Goal: Transaction & Acquisition: Obtain resource

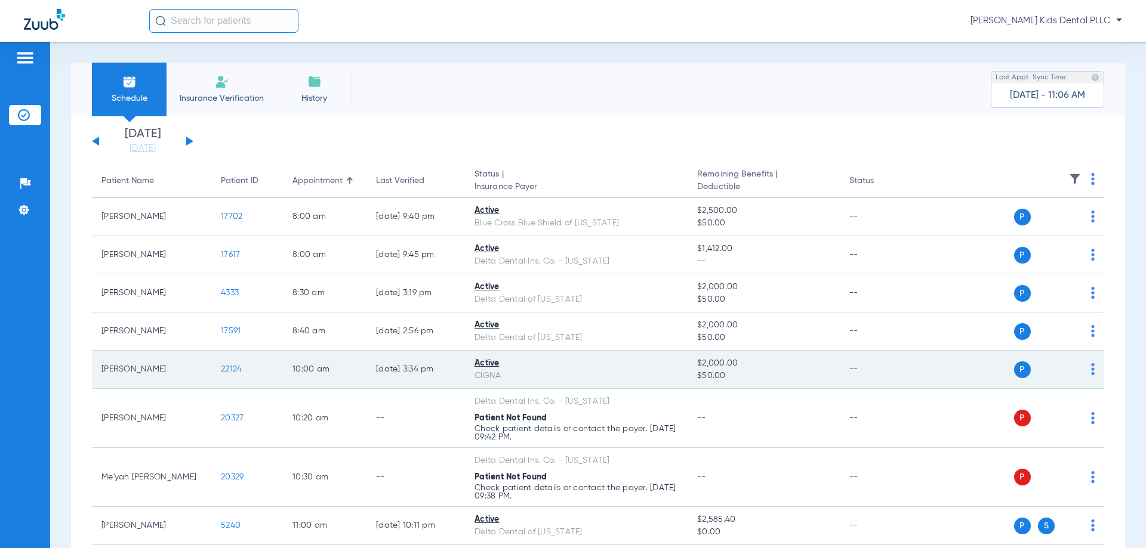
click at [236, 370] on span "22124" at bounding box center [231, 369] width 21 height 8
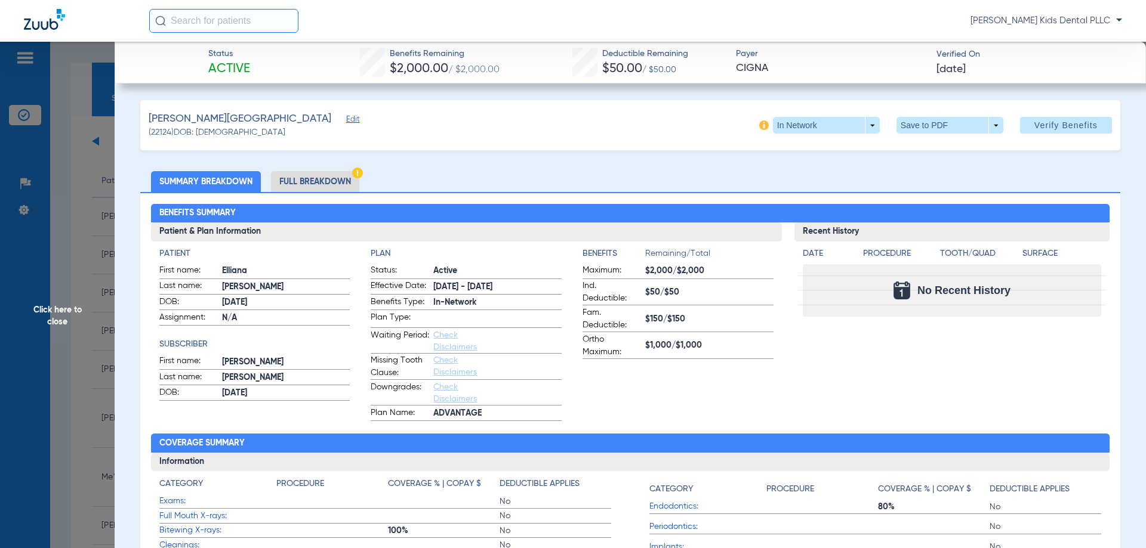
click at [292, 180] on li "Full Breakdown" at bounding box center [315, 181] width 88 height 21
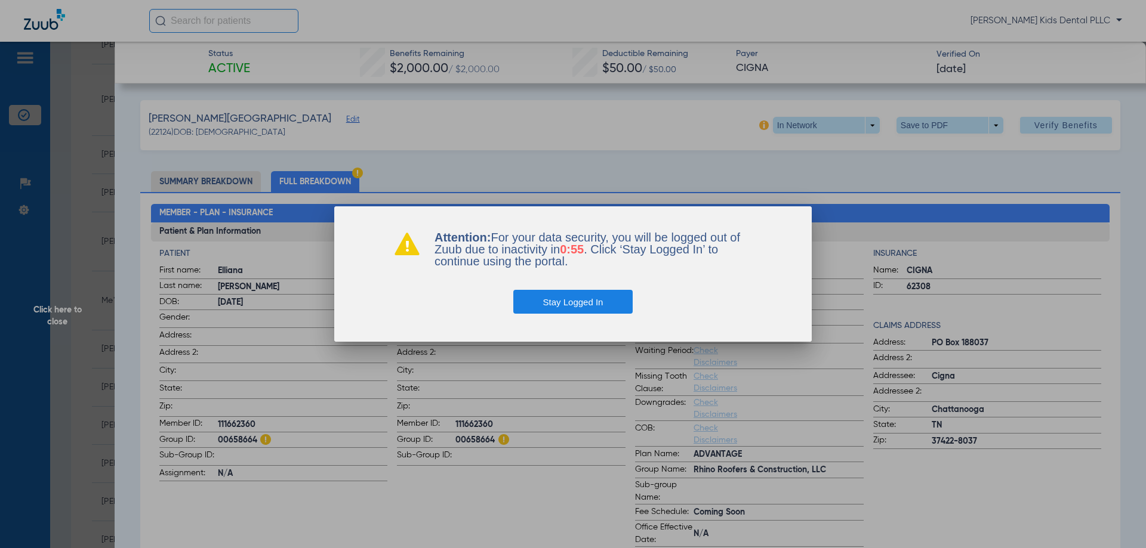
click at [548, 212] on div "Attention: For your data security, you will be logged out of Zuub due to inacti…" at bounding box center [572, 273] width 477 height 135
click at [561, 304] on button "Stay Logged In" at bounding box center [573, 302] width 120 height 24
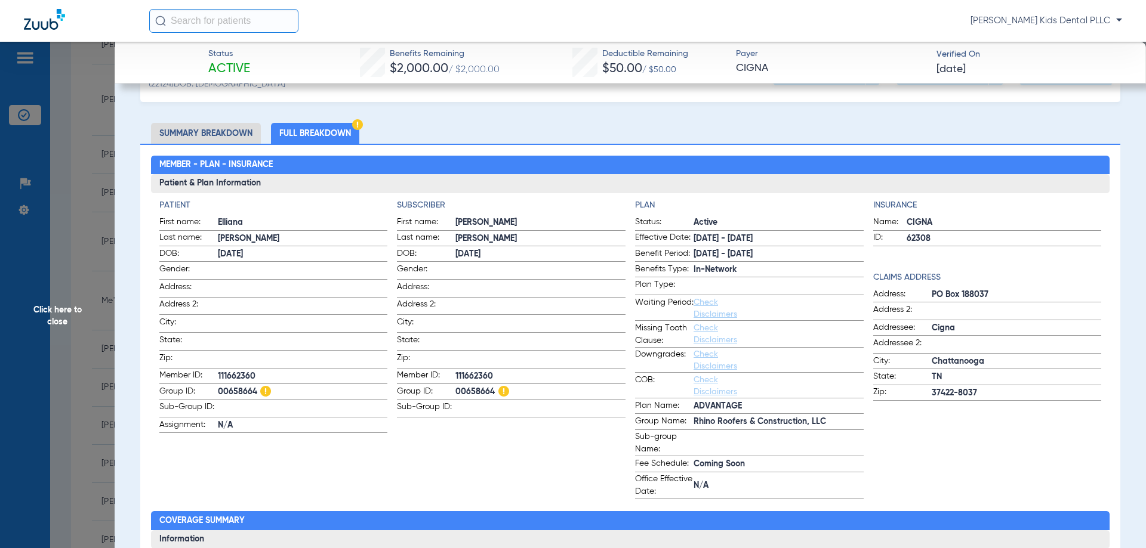
scroll to position [60, 0]
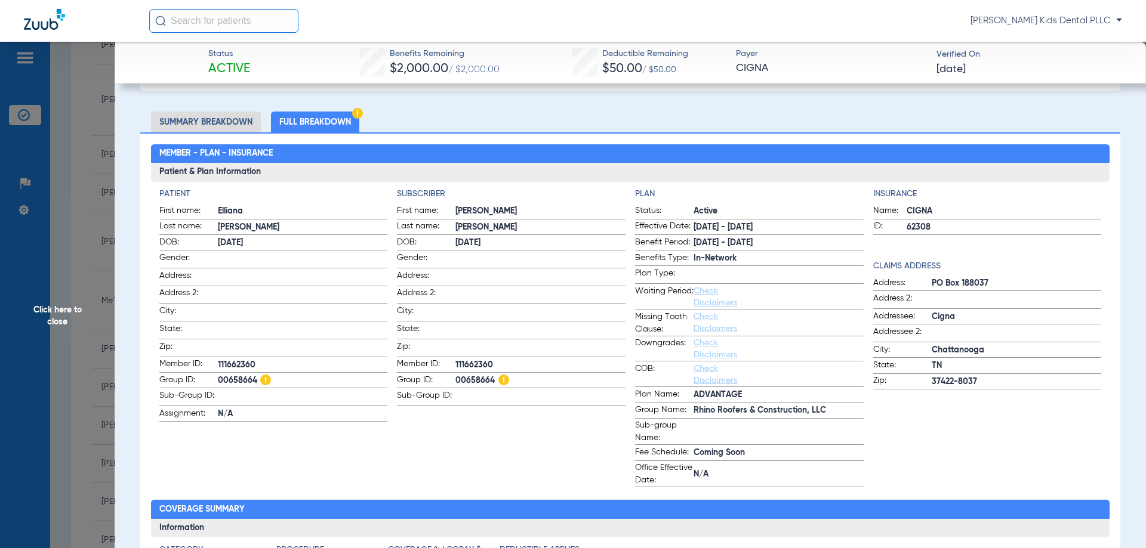
click at [322, 122] on li "Full Breakdown" at bounding box center [315, 122] width 88 height 21
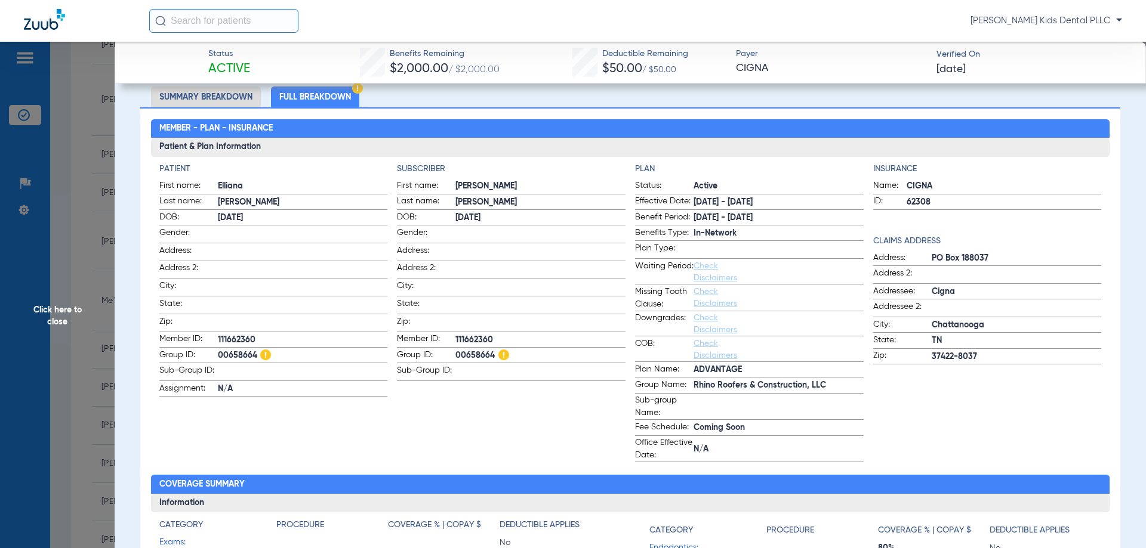
scroll to position [0, 0]
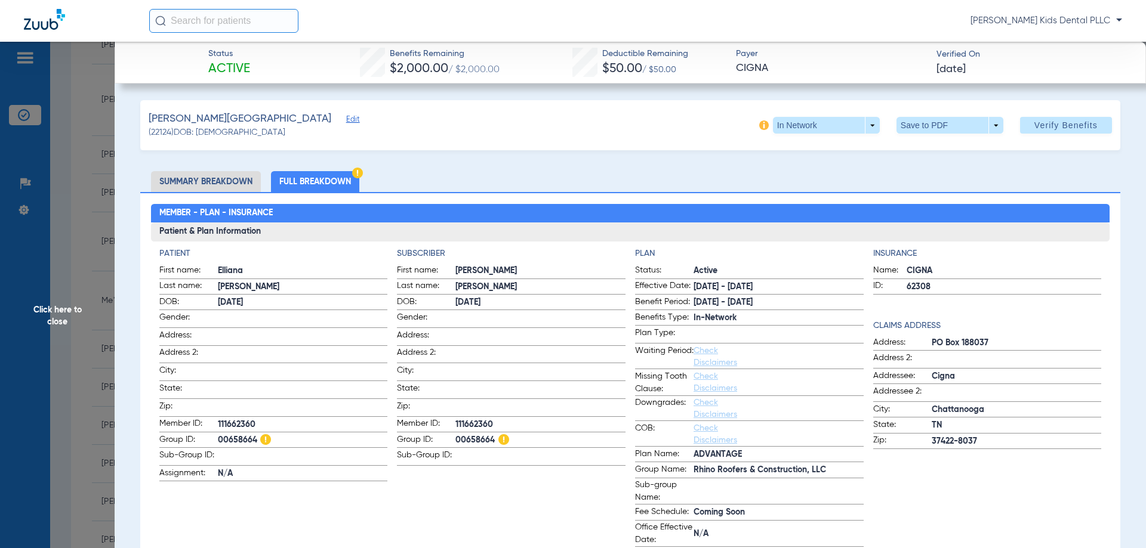
click at [400, 128] on div "Mendoza, Elliana Edit (22124) DOB: 04/12/2018 In Network arrow_drop_down Save t…" at bounding box center [630, 125] width 980 height 50
drag, startPoint x: 295, startPoint y: 180, endPoint x: 288, endPoint y: 180, distance: 7.2
click at [295, 180] on li "Full Breakdown" at bounding box center [315, 181] width 88 height 21
click at [962, 123] on span at bounding box center [949, 125] width 107 height 17
click at [983, 126] on div at bounding box center [573, 274] width 1146 height 548
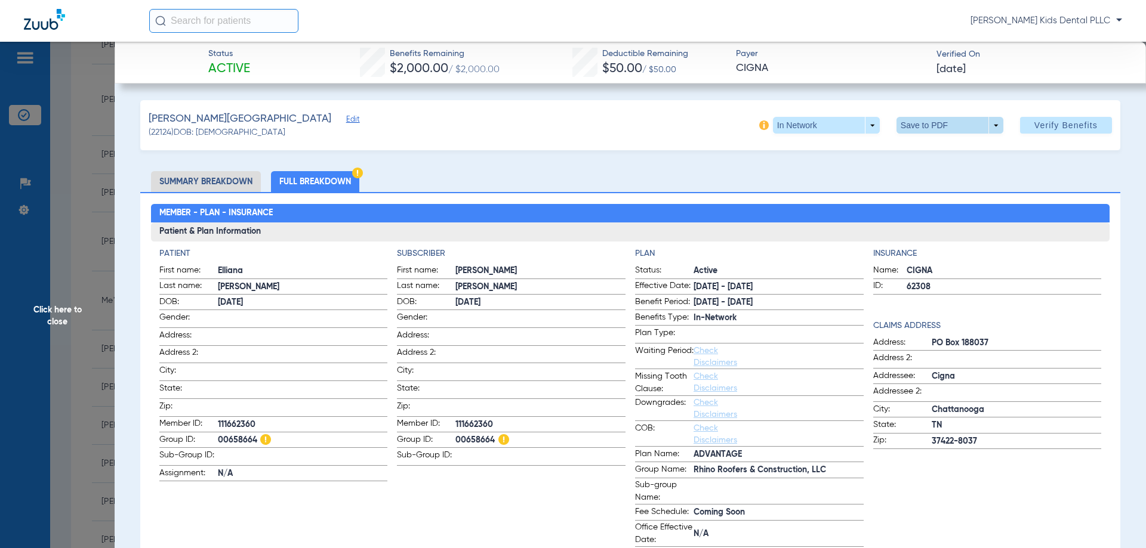
click at [989, 126] on span at bounding box center [949, 125] width 107 height 17
click at [959, 150] on span "Save to PDF" at bounding box center [944, 149] width 47 height 8
